Goal: Use online tool/utility: Use online tool/utility

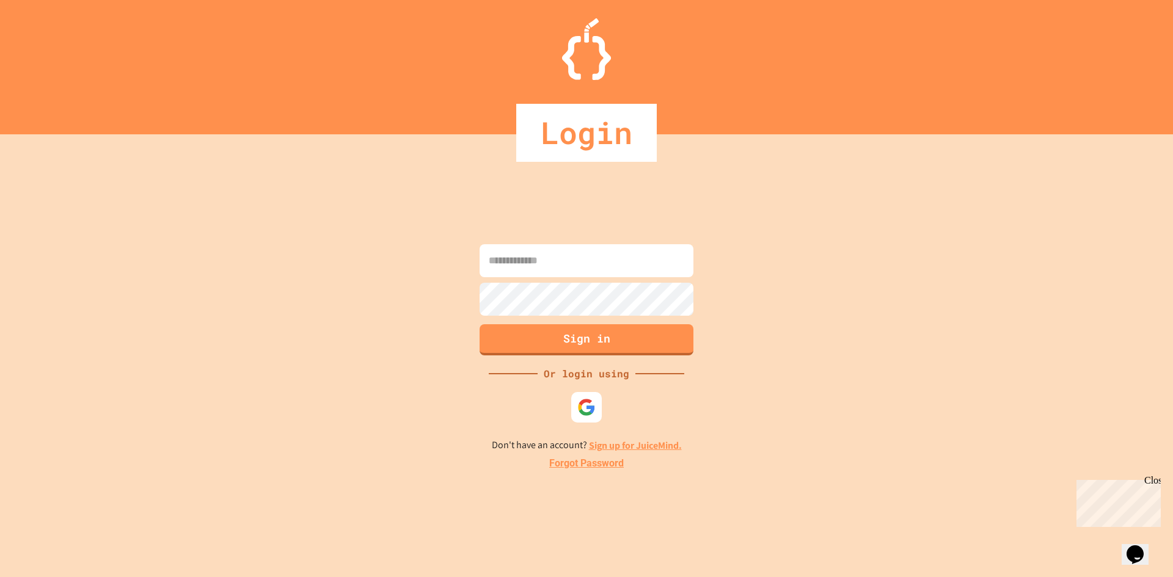
click at [600, 268] on input at bounding box center [587, 260] width 214 height 33
click at [541, 266] on input "**********" at bounding box center [587, 260] width 214 height 33
type input "**********"
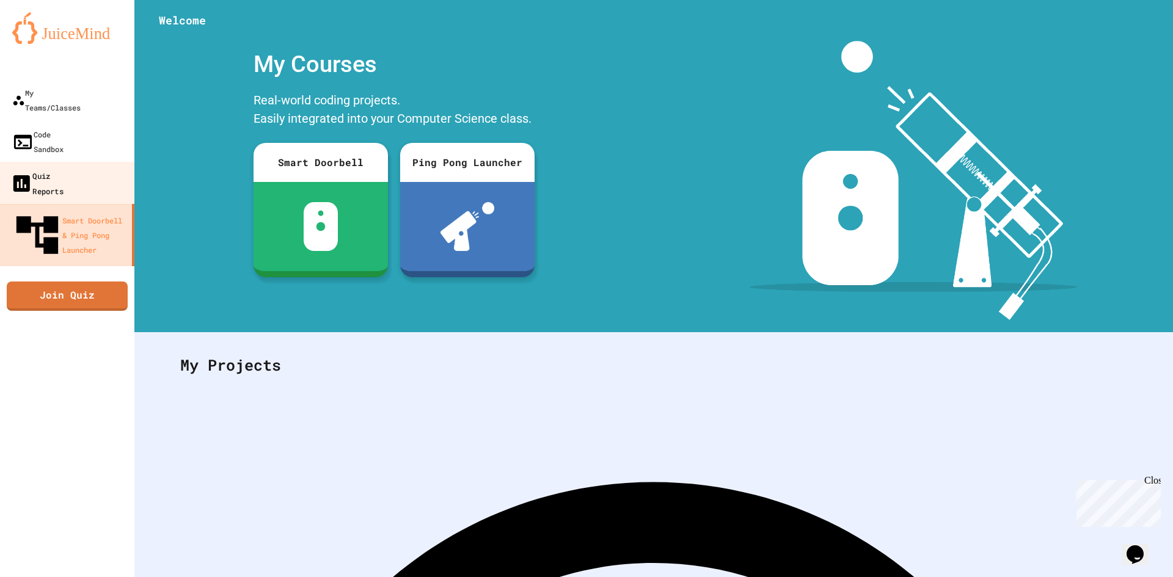
click at [45, 168] on div "Quiz Reports" at bounding box center [36, 183] width 53 height 30
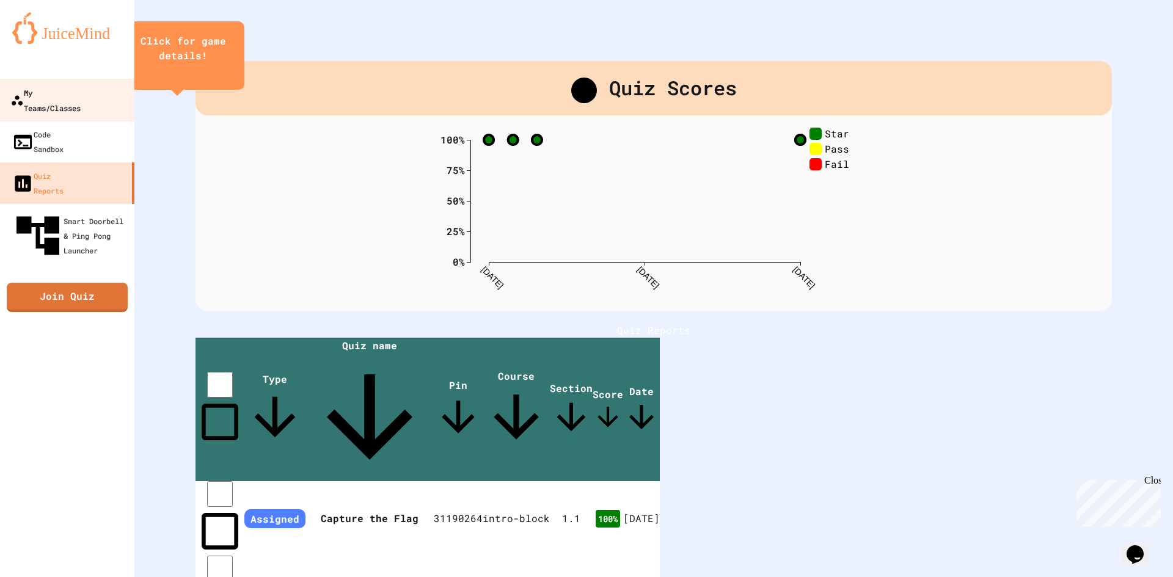
click at [46, 95] on div "My Teams/Classes" at bounding box center [45, 100] width 70 height 30
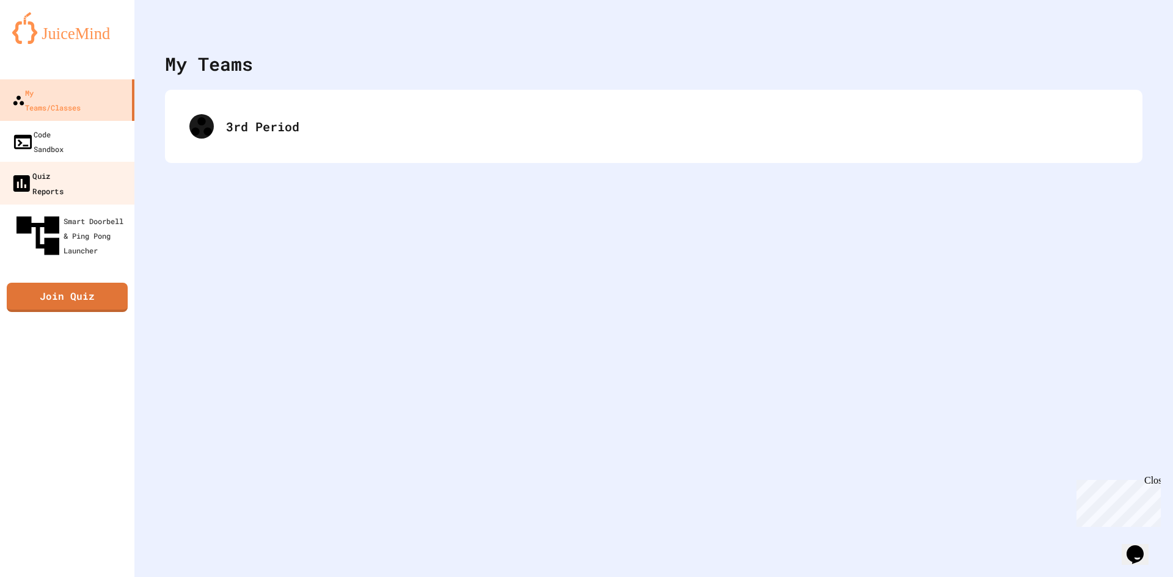
click at [48, 162] on link "Quiz Reports" at bounding box center [67, 183] width 139 height 43
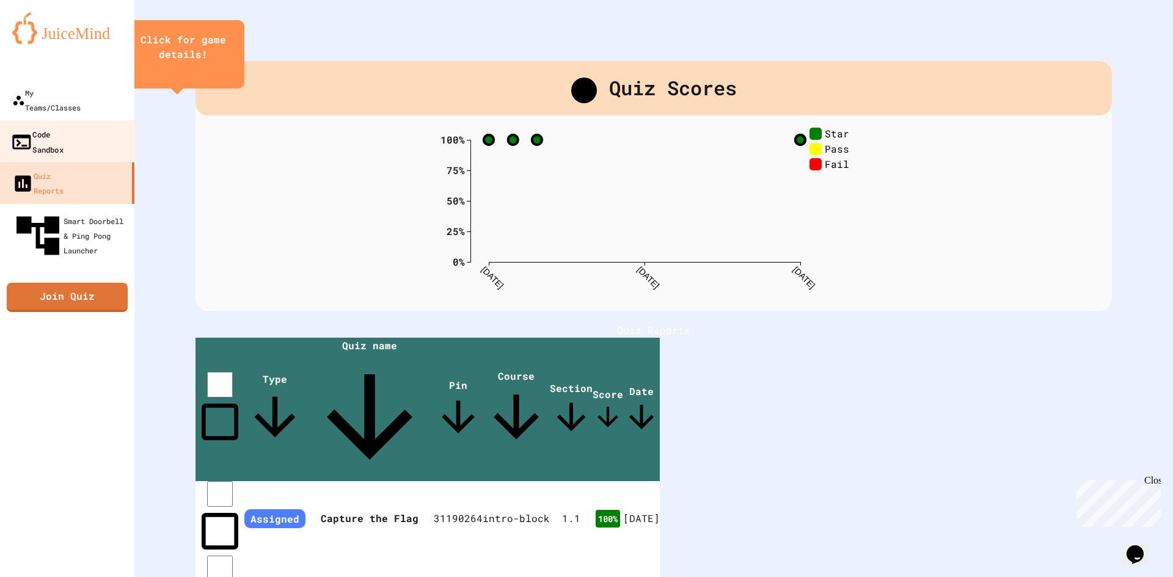
click at [48, 126] on div "Code Sandbox" at bounding box center [36, 141] width 53 height 30
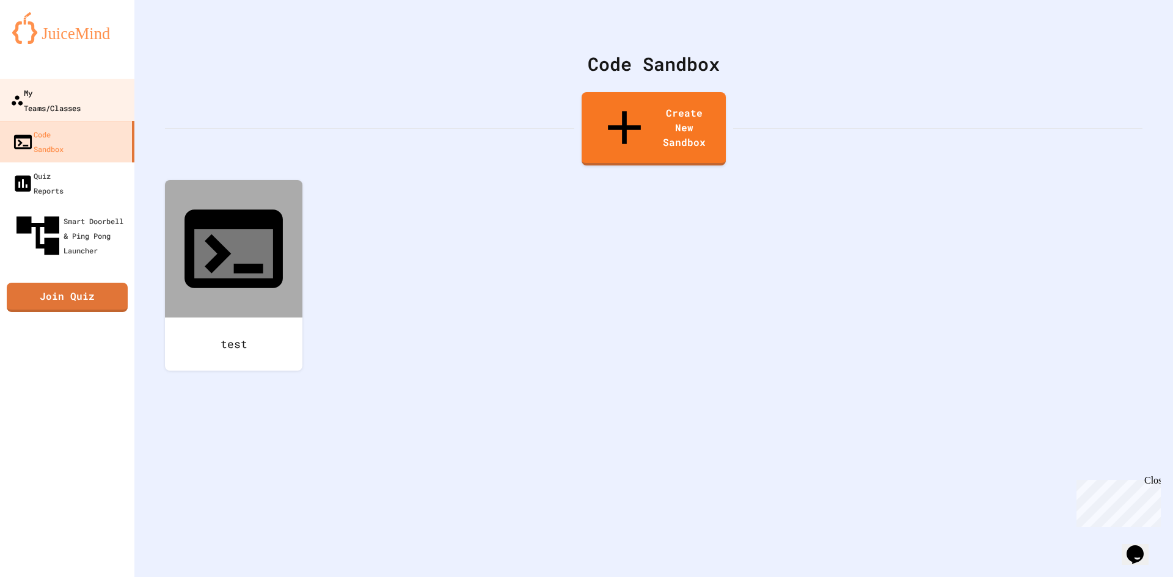
click at [48, 103] on link "My Teams/Classes" at bounding box center [67, 100] width 139 height 43
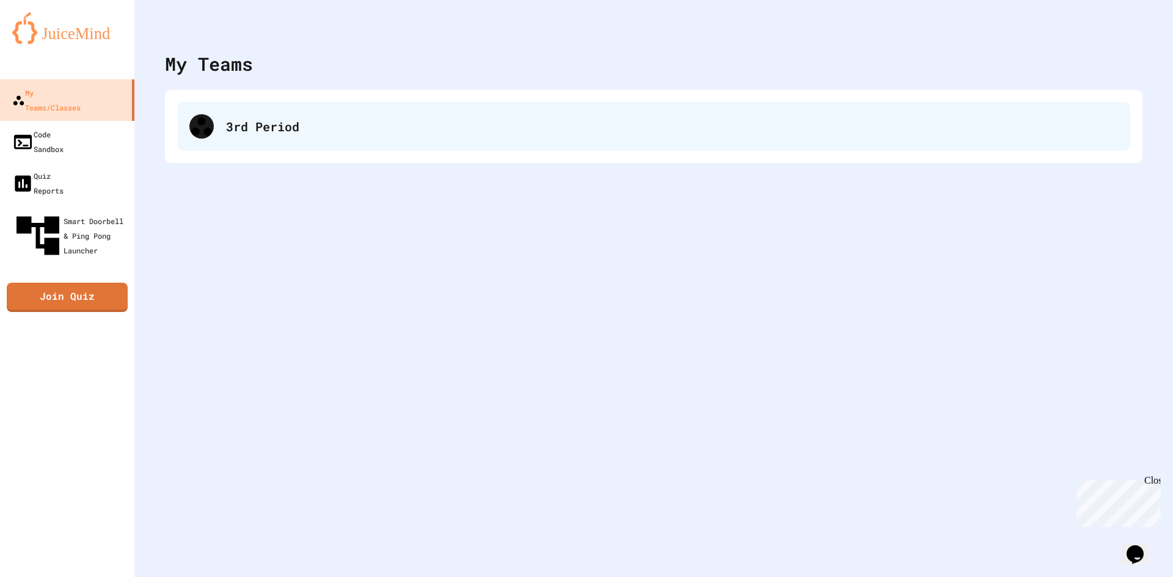
click at [295, 136] on div "3rd Period" at bounding box center [653, 126] width 953 height 49
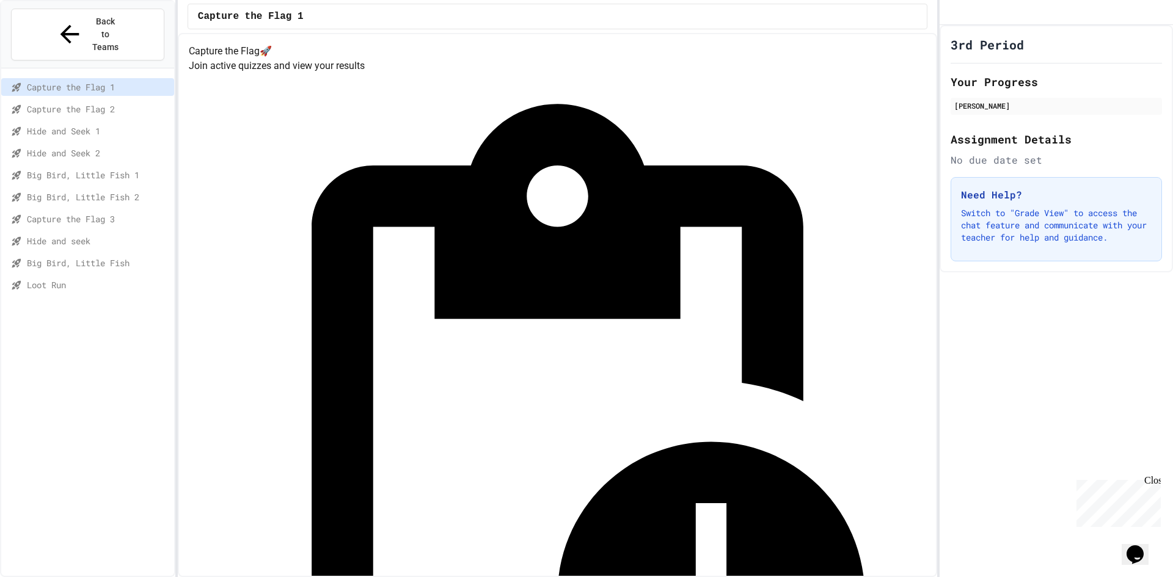
click at [67, 279] on span "Loot Run" at bounding box center [98, 285] width 142 height 13
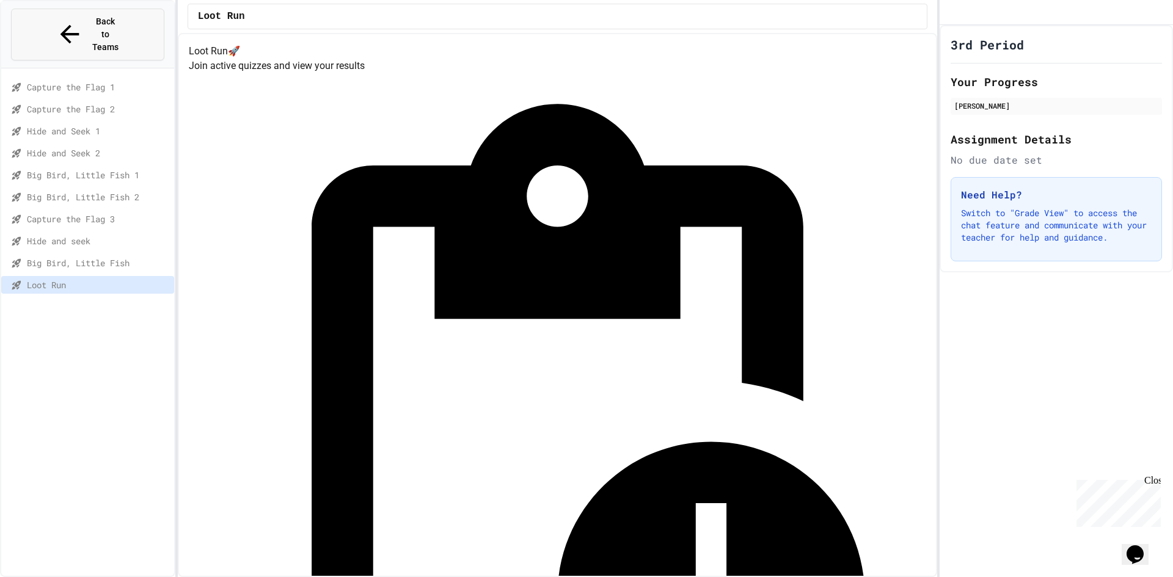
click at [91, 20] on span "Back to Teams" at bounding box center [105, 34] width 29 height 38
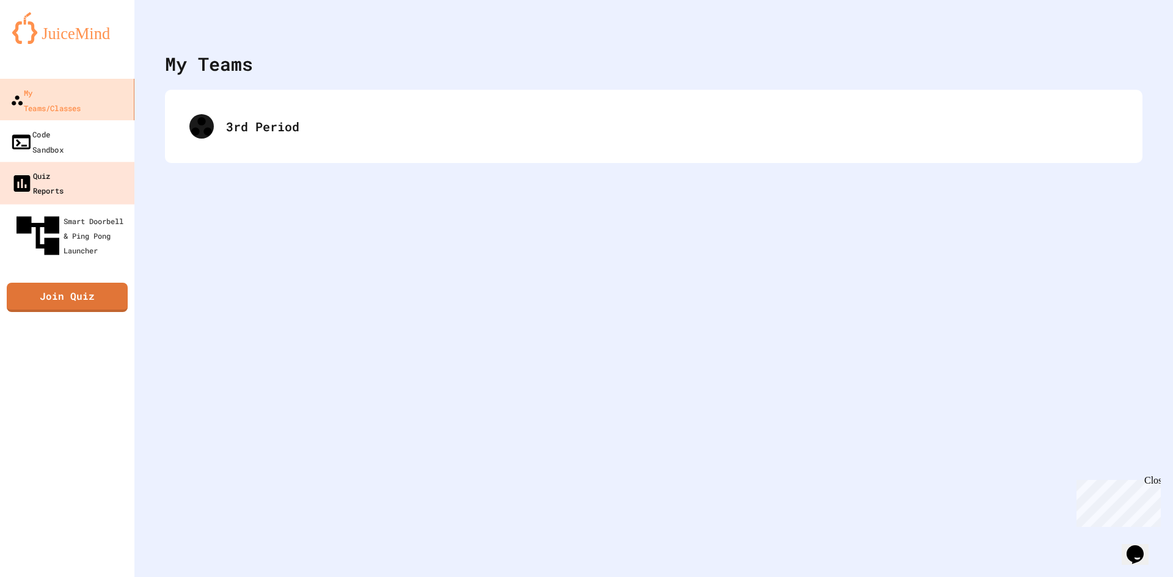
click at [106, 162] on link "Quiz Reports" at bounding box center [67, 183] width 137 height 42
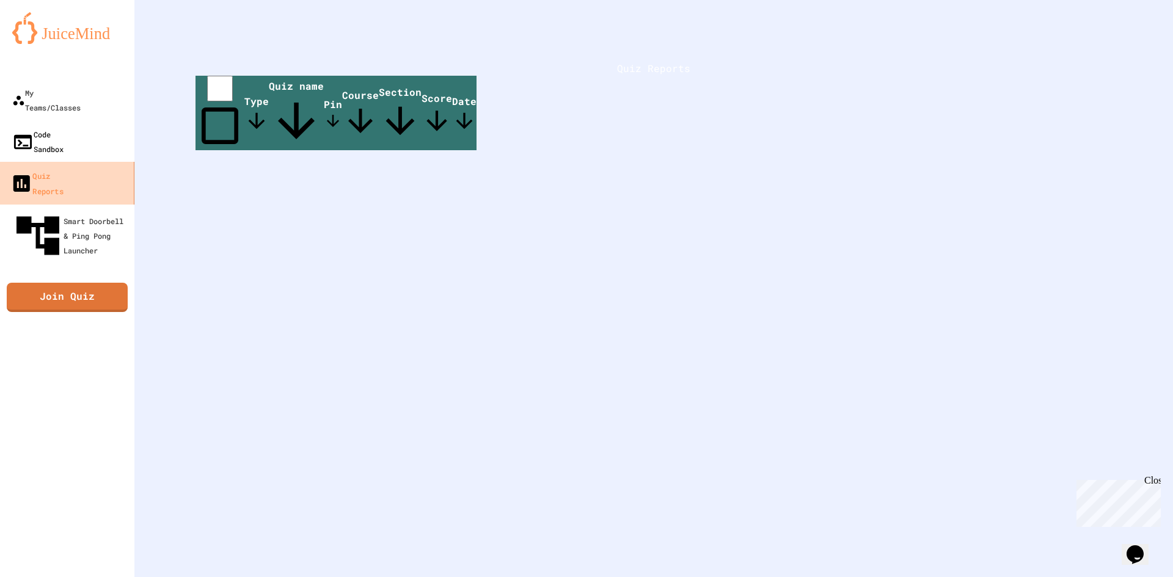
click at [100, 123] on link "Code Sandbox" at bounding box center [67, 142] width 134 height 42
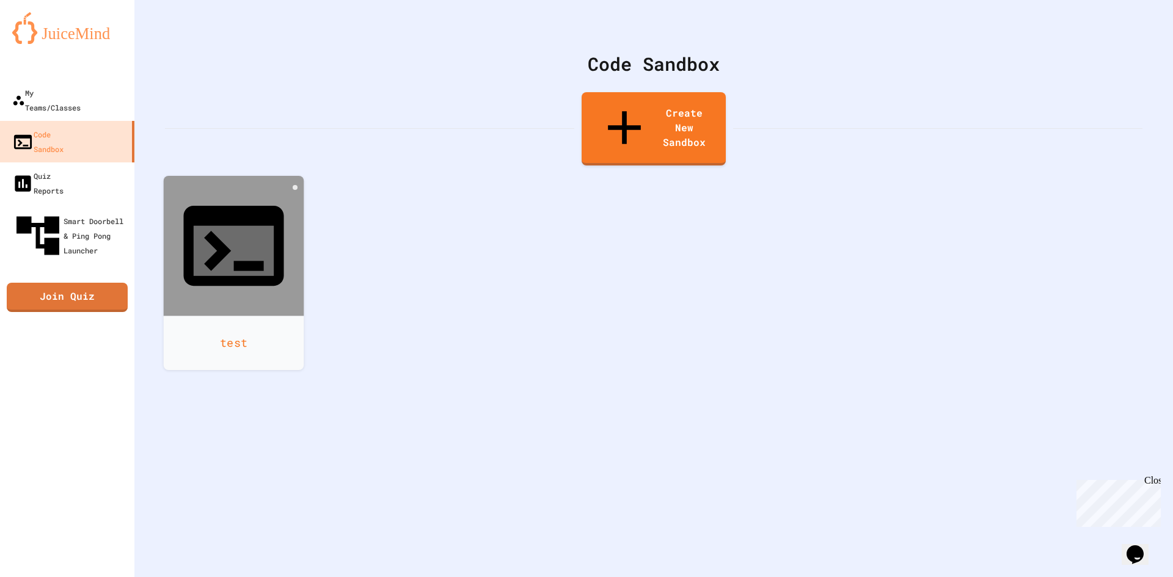
click at [175, 196] on div at bounding box center [234, 246] width 141 height 141
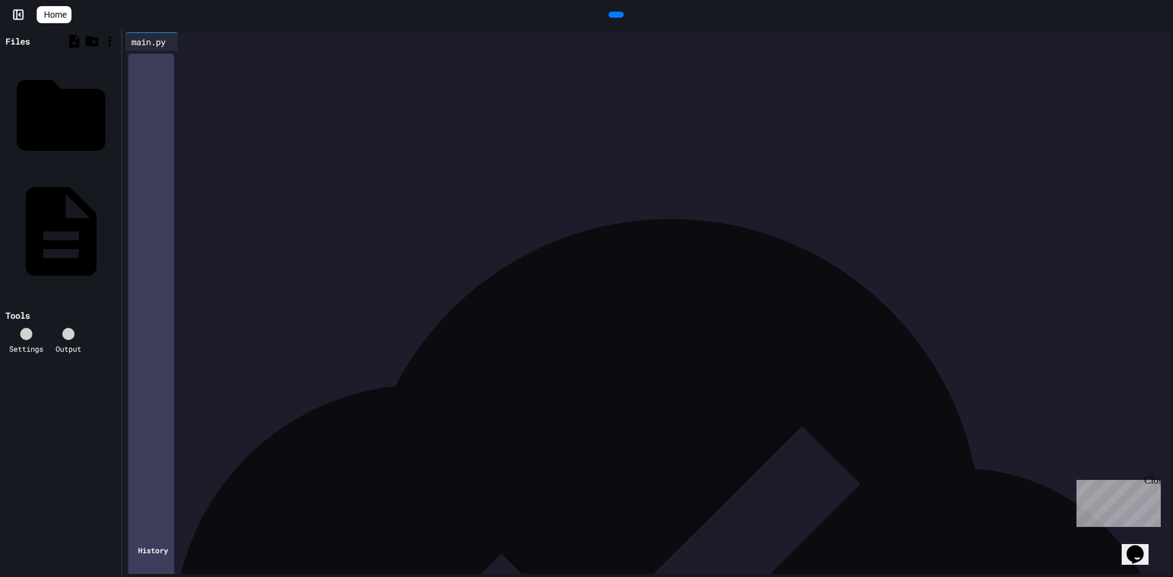
scroll to position [367, 0]
click at [607, 24] on div at bounding box center [616, 14] width 27 height 18
click at [609, 18] on div at bounding box center [616, 15] width 15 height 6
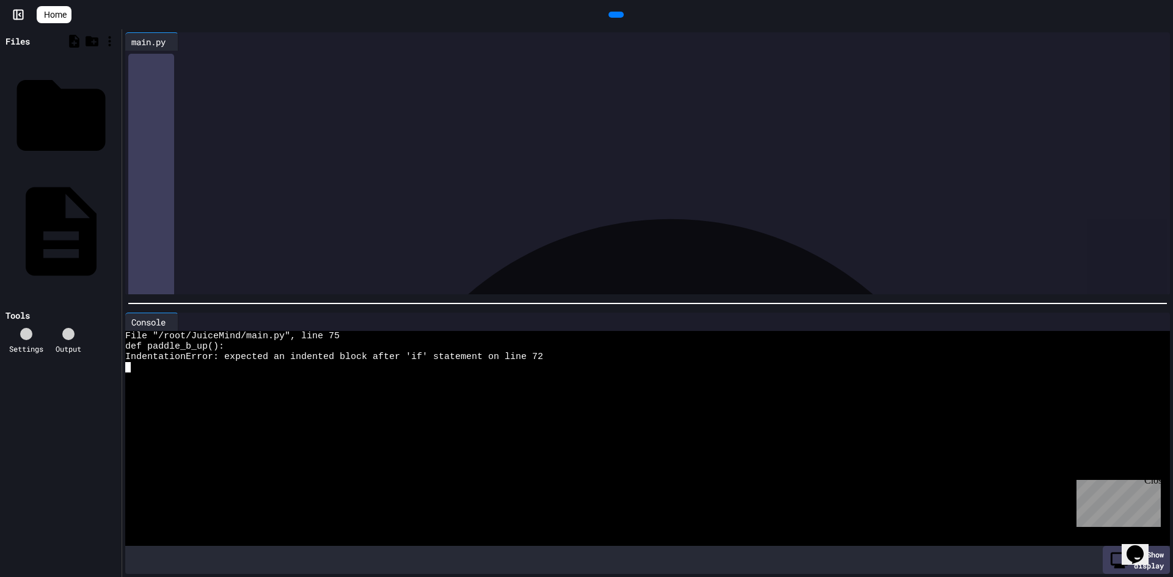
click at [793, 477] on div at bounding box center [636, 482] width 1023 height 10
click at [175, 321] on div at bounding box center [175, 322] width 6 height 18
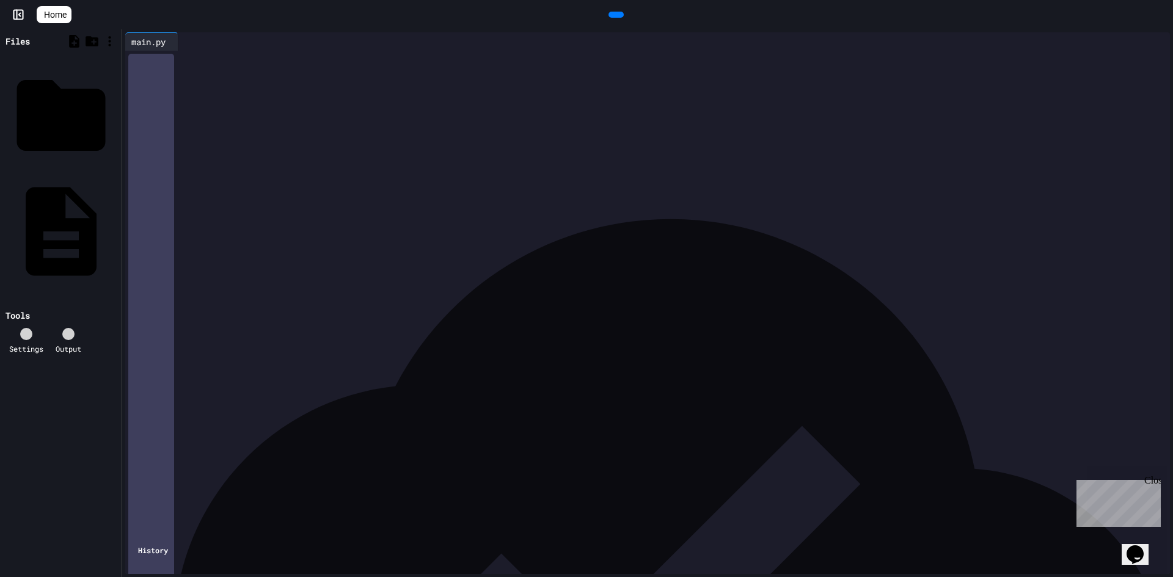
scroll to position [978, 0]
click at [179, 192] on div "* * *** * ******" at bounding box center [648, 187] width 992 height 12
click at [137, 173] on div "89" at bounding box center [135, 175] width 20 height 12
click at [146, 177] on span "⌄" at bounding box center [148, 174] width 6 height 10
click at [148, 175] on span "›" at bounding box center [148, 174] width 6 height 10
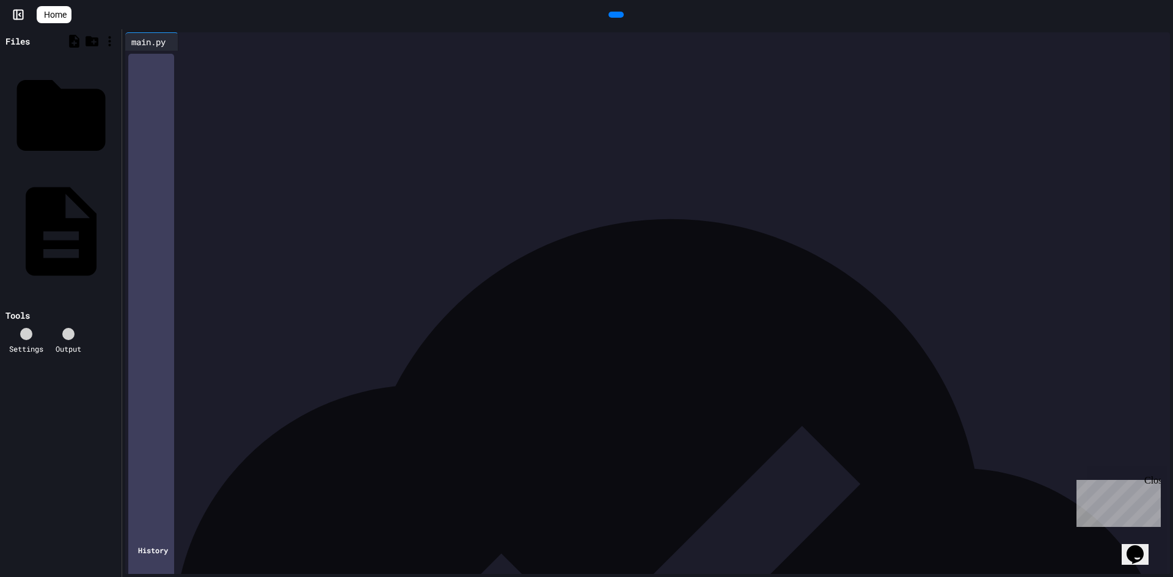
click at [147, 127] on span "⌄" at bounding box center [148, 124] width 6 height 10
click at [147, 127] on span "›" at bounding box center [148, 124] width 6 height 10
click at [147, 241] on span "⌄" at bounding box center [148, 236] width 6 height 10
click at [147, 241] on span "›" at bounding box center [148, 236] width 6 height 10
click at [146, 289] on span "⌄" at bounding box center [148, 286] width 6 height 10
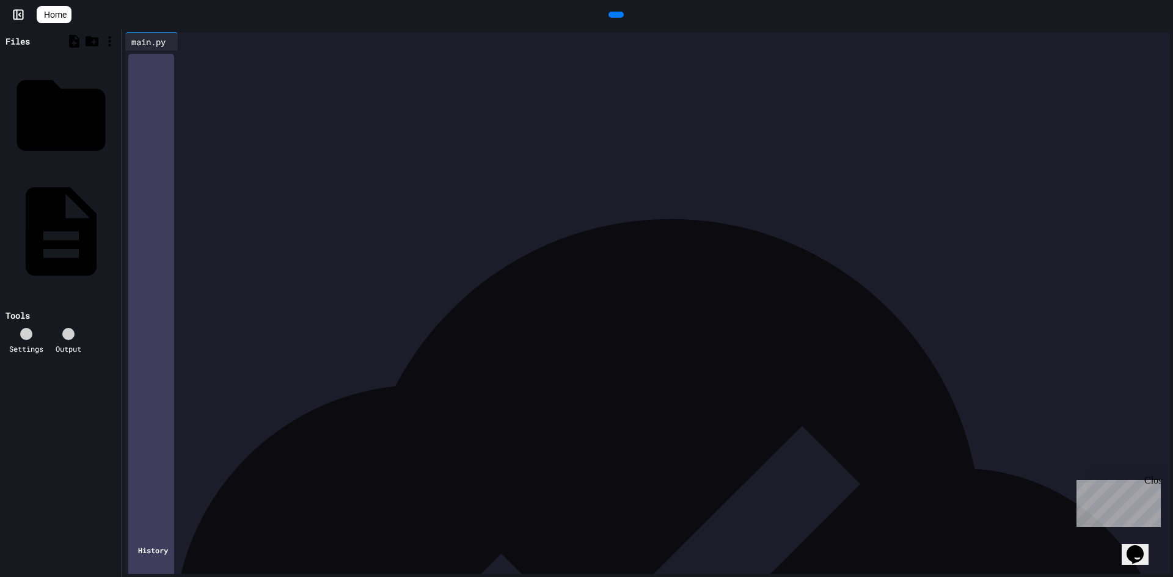
click at [146, 289] on span "›" at bounding box center [148, 286] width 6 height 10
click at [145, 248] on span "⌄" at bounding box center [148, 245] width 6 height 10
click at [145, 249] on span "›" at bounding box center [148, 245] width 6 height 10
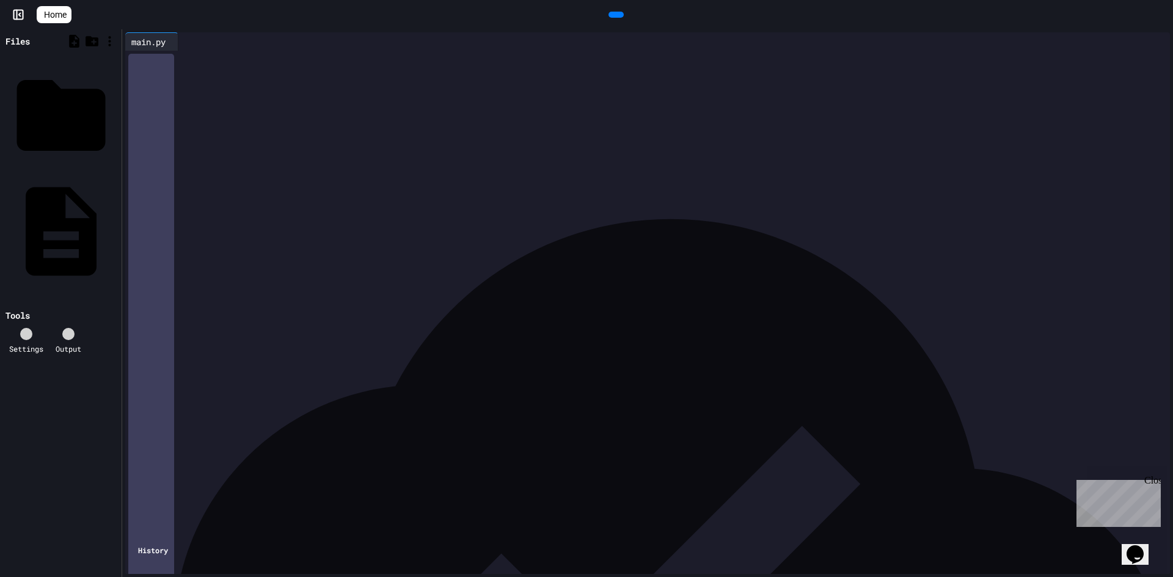
click at [145, 199] on span "⌄" at bounding box center [148, 196] width 6 height 10
click at [145, 199] on span "›" at bounding box center [148, 196] width 6 height 10
click at [145, 199] on span "⌄" at bounding box center [148, 196] width 6 height 10
click at [149, 200] on span "›" at bounding box center [148, 196] width 6 height 10
click at [145, 243] on span "⌄" at bounding box center [148, 245] width 6 height 10
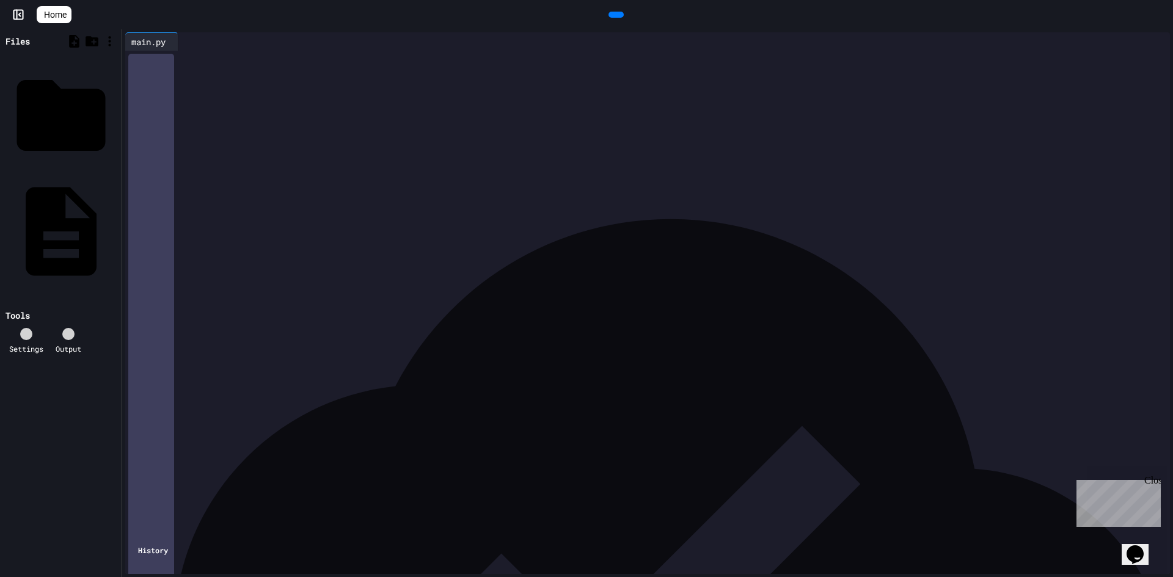
click at [144, 245] on div "80" at bounding box center [135, 246] width 20 height 12
click at [145, 246] on span "›" at bounding box center [148, 245] width 6 height 10
click at [166, 234] on div at bounding box center [648, 233] width 992 height 12
click at [181, 221] on div at bounding box center [648, 220] width 992 height 12
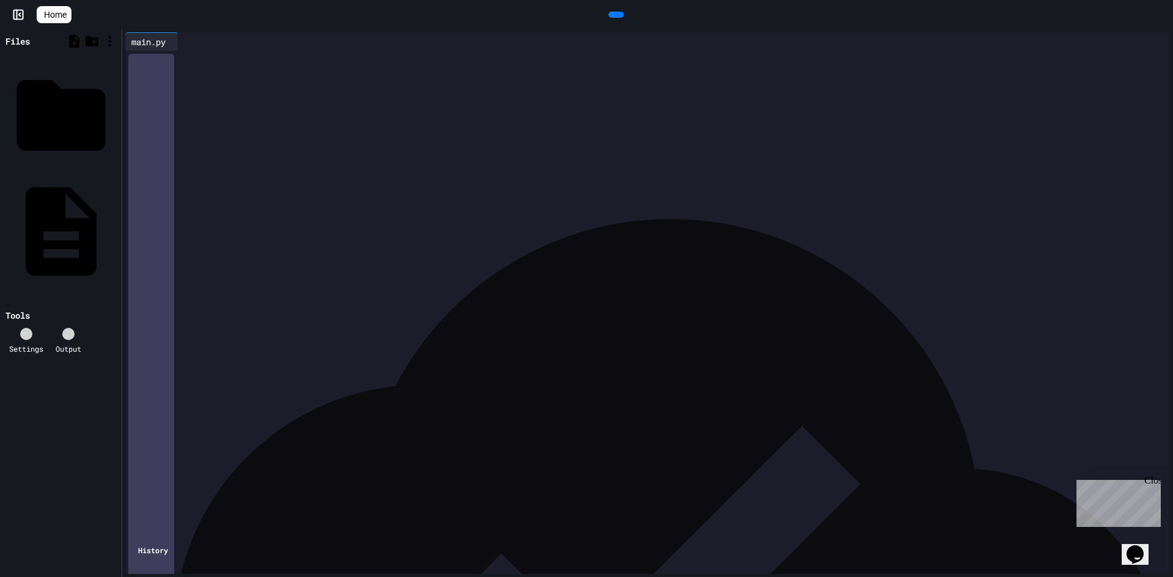
click at [615, 15] on icon at bounding box center [615, 15] width 0 height 0
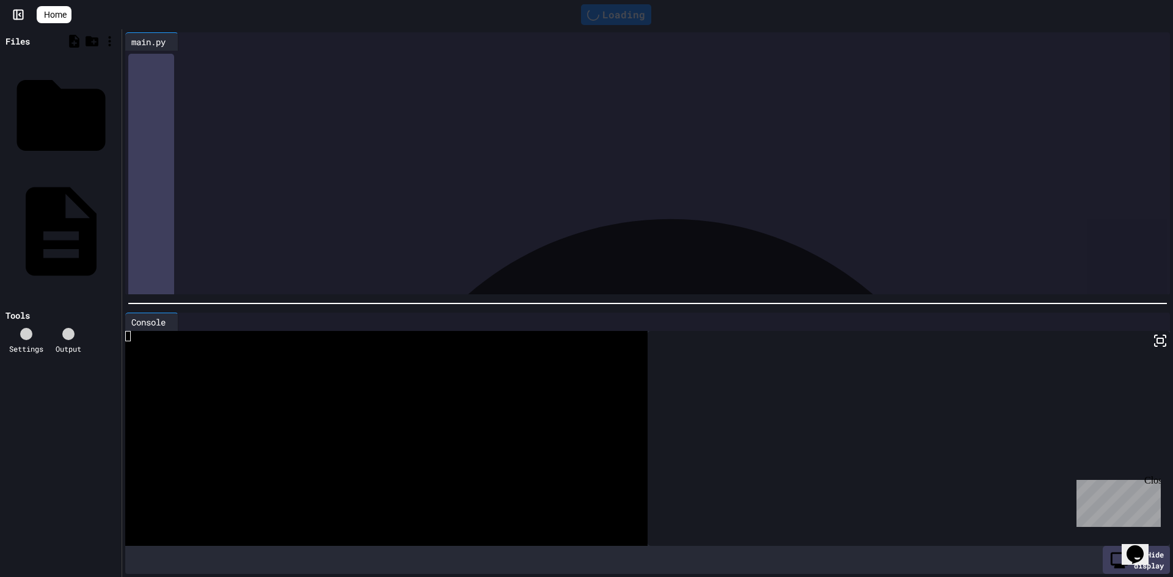
click at [895, 494] on div at bounding box center [909, 439] width 522 height 216
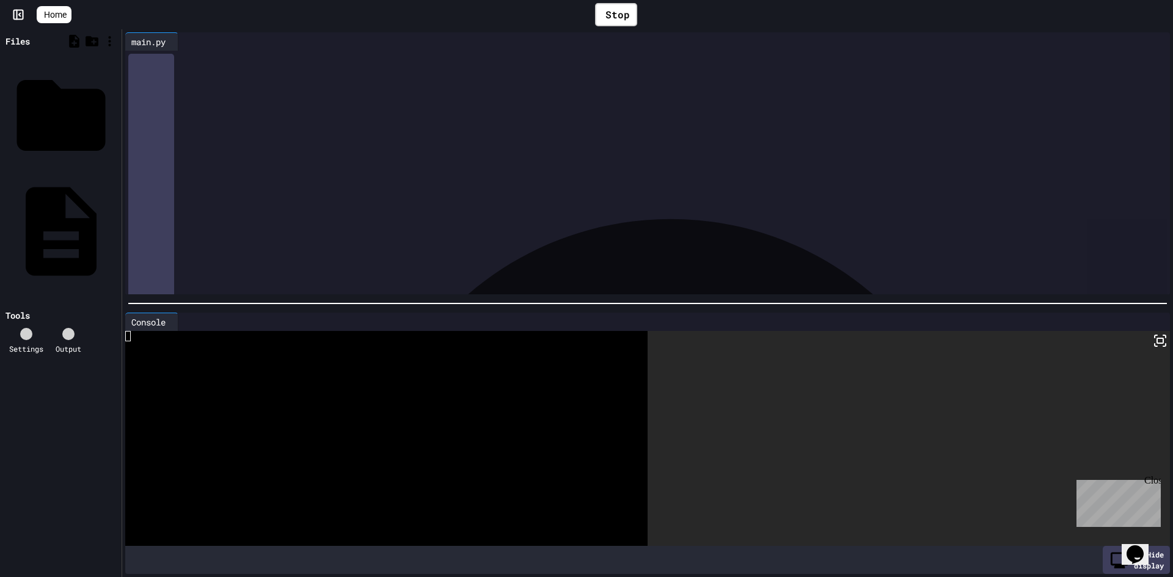
click at [830, 482] on div at bounding box center [909, 439] width 522 height 216
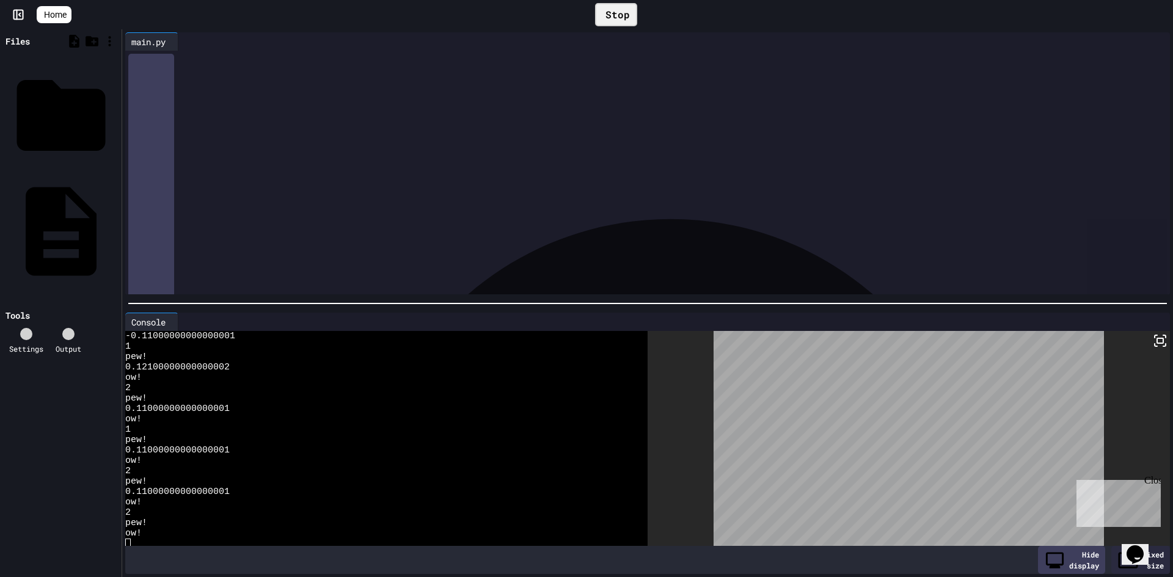
drag, startPoint x: 604, startPoint y: 21, endPoint x: 599, endPoint y: 16, distance: 7.4
click at [603, 15] on icon at bounding box center [603, 15] width 0 height 0
